Goal: Task Accomplishment & Management: Manage account settings

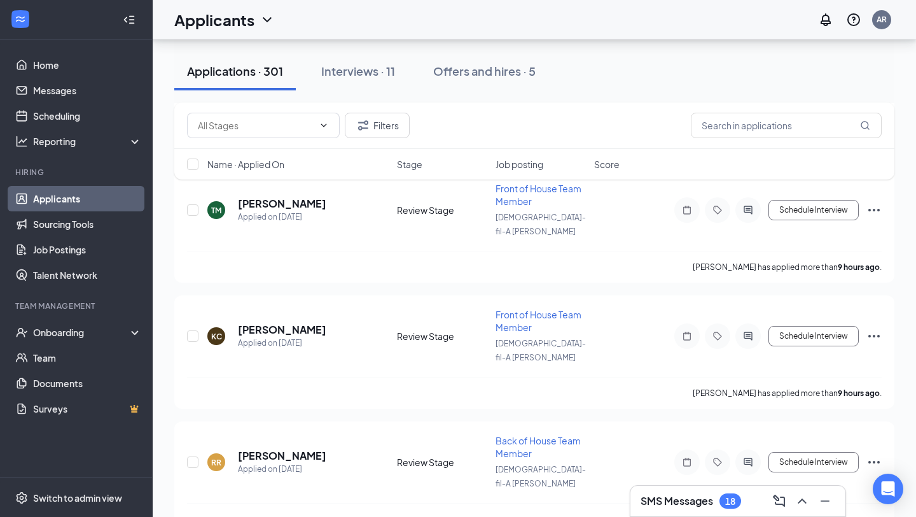
scroll to position [897, 0]
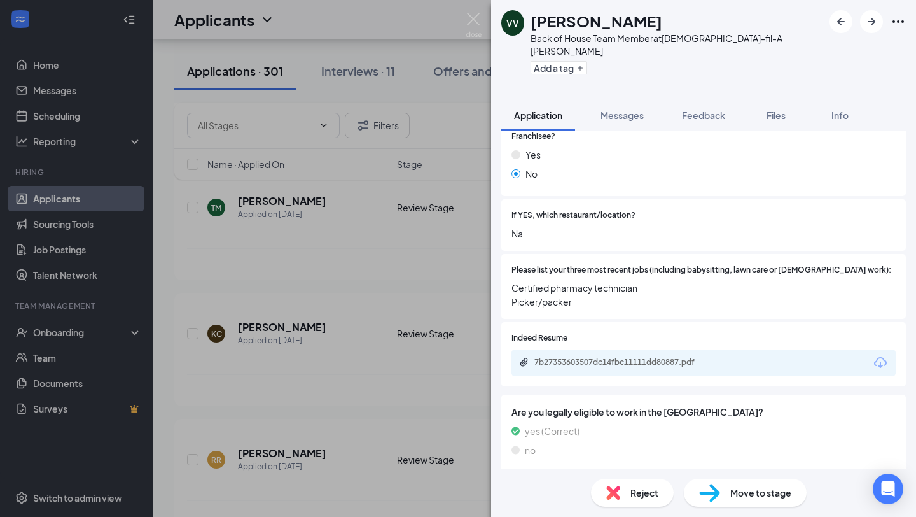
scroll to position [297, 0]
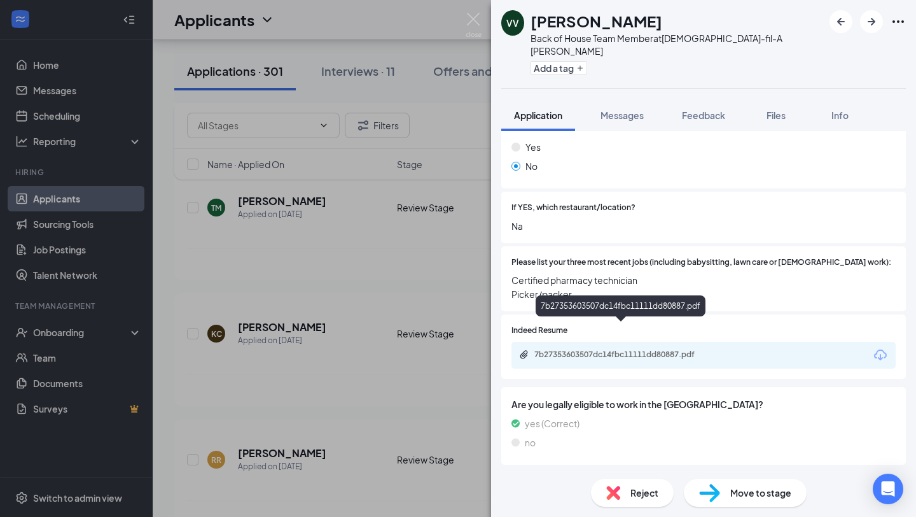
click at [632, 349] on div "7b27353603507dc14fbc11111dd80887.pdf" at bounding box center [623, 354] width 178 height 10
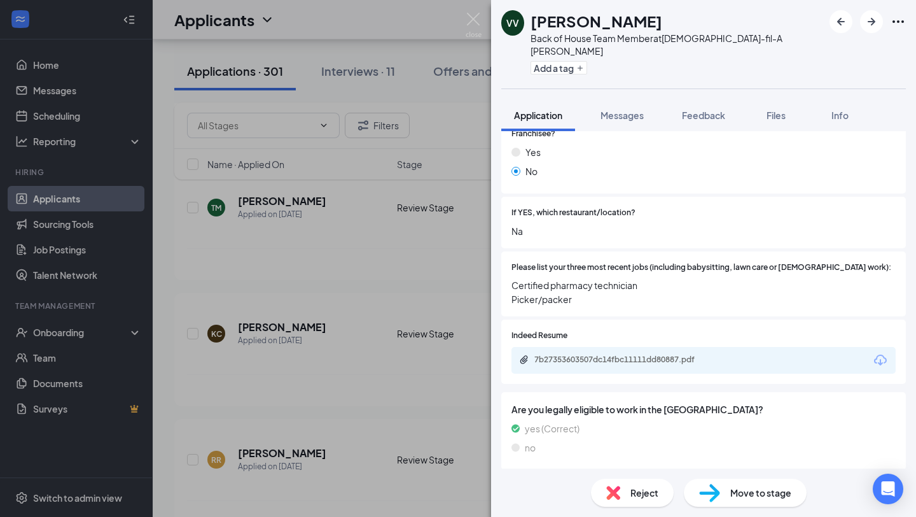
click at [382, 250] on div "VV [PERSON_NAME] Back of House Team Member at [DEMOGRAPHIC_DATA]-fil-A [PERSON_…" at bounding box center [458, 258] width 916 height 517
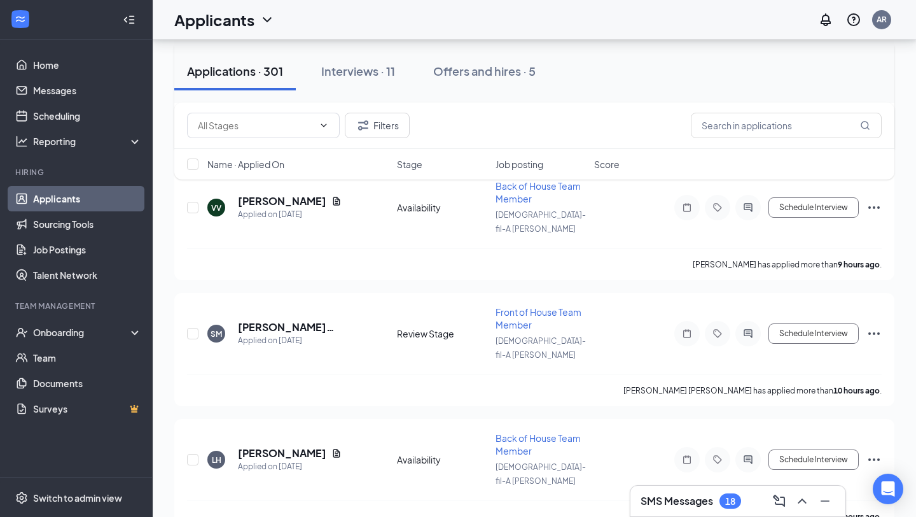
scroll to position [1280, 0]
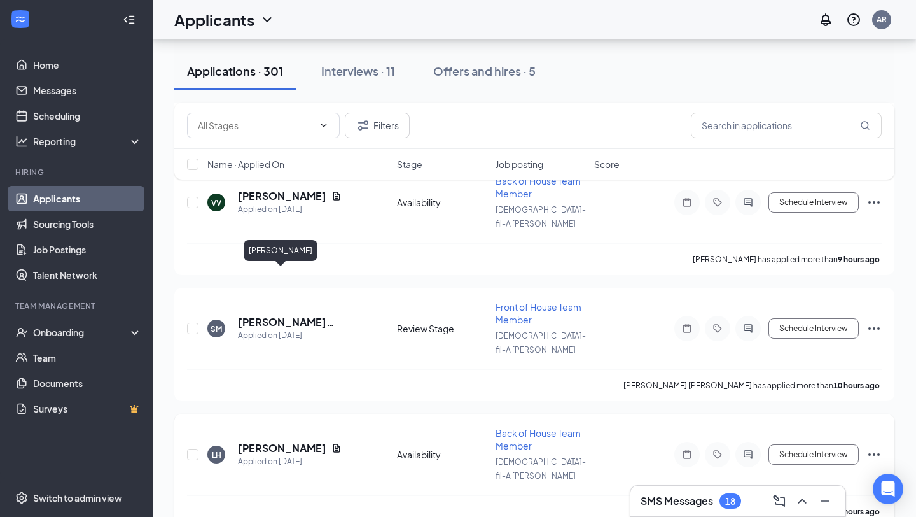
click at [293, 441] on h5 "[PERSON_NAME]" at bounding box center [282, 448] width 88 height 14
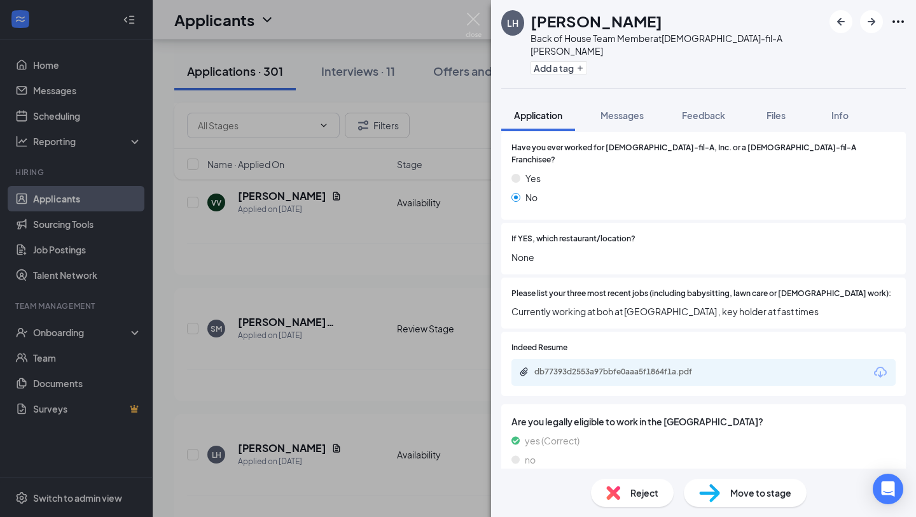
scroll to position [318, 0]
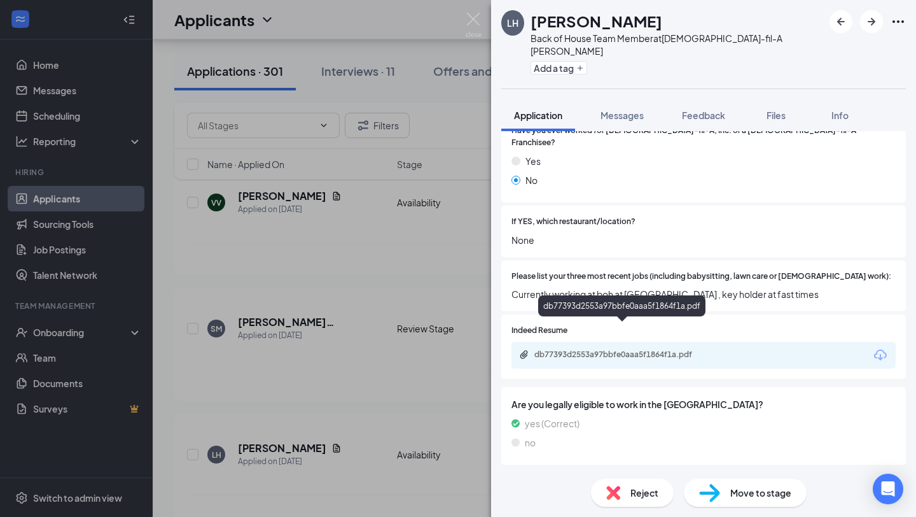
click at [585, 349] on div "db77393d2553a97bbfe0aaa5f1864f1a.pdf" at bounding box center [623, 354] width 178 height 10
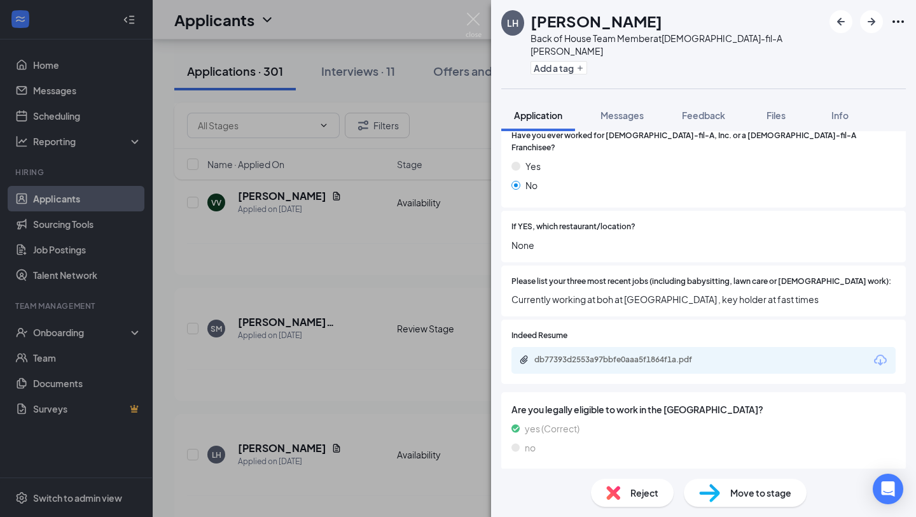
click at [412, 309] on div "[PERSON_NAME] Back of House Team Member at [DEMOGRAPHIC_DATA]-fil-A [PERSON_NAM…" at bounding box center [458, 258] width 916 height 517
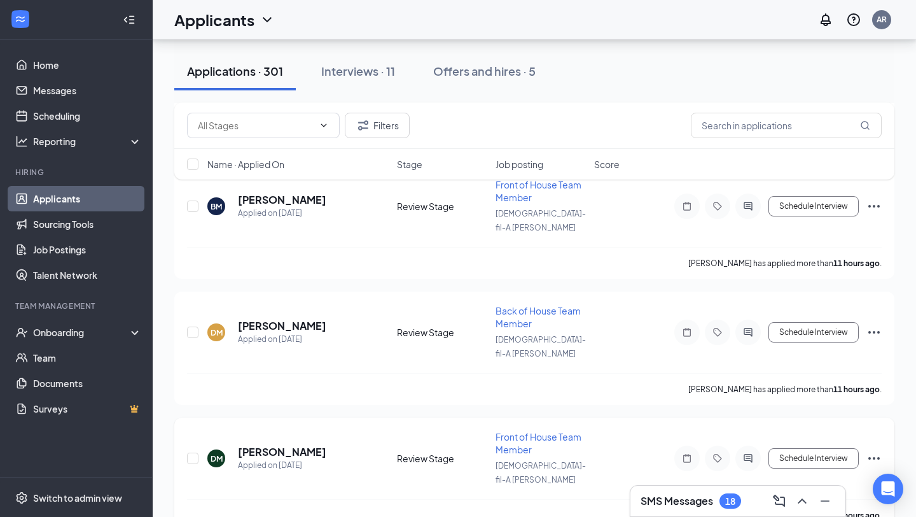
scroll to position [2288, 0]
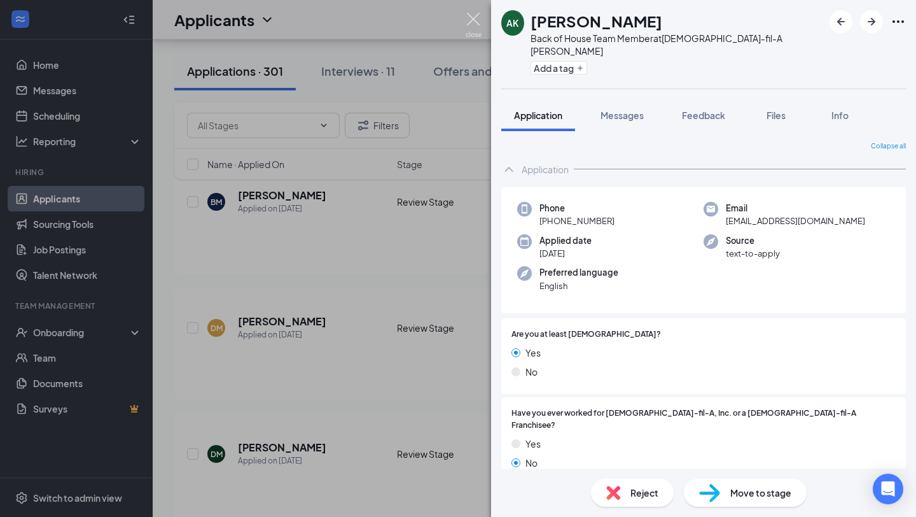
click at [477, 15] on img at bounding box center [474, 25] width 16 height 25
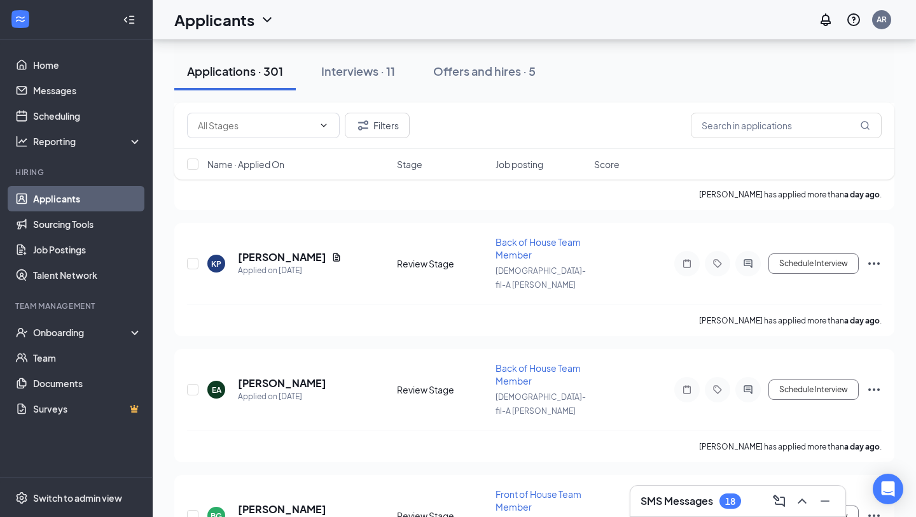
scroll to position [32845, 0]
